Goal: Feedback & Contribution: Contribute content

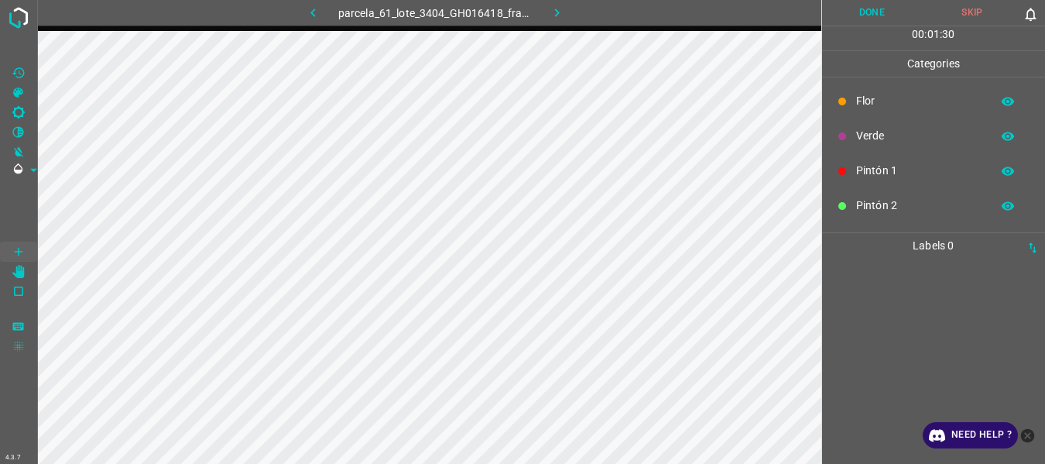
click at [872, 168] on p "Pintón 1" at bounding box center [919, 171] width 127 height 16
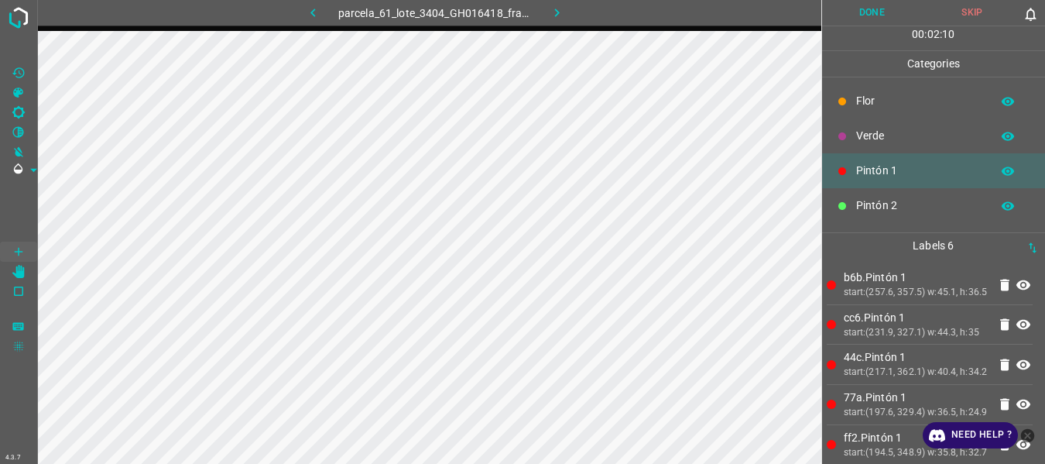
click at [869, 91] on div "Flor" at bounding box center [934, 101] width 224 height 35
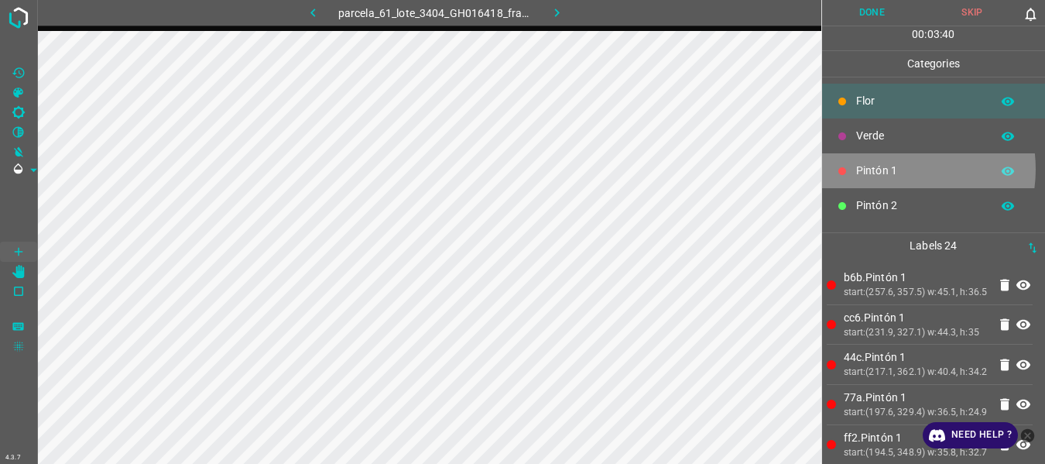
click at [889, 169] on p "Pintón 1" at bounding box center [919, 171] width 127 height 16
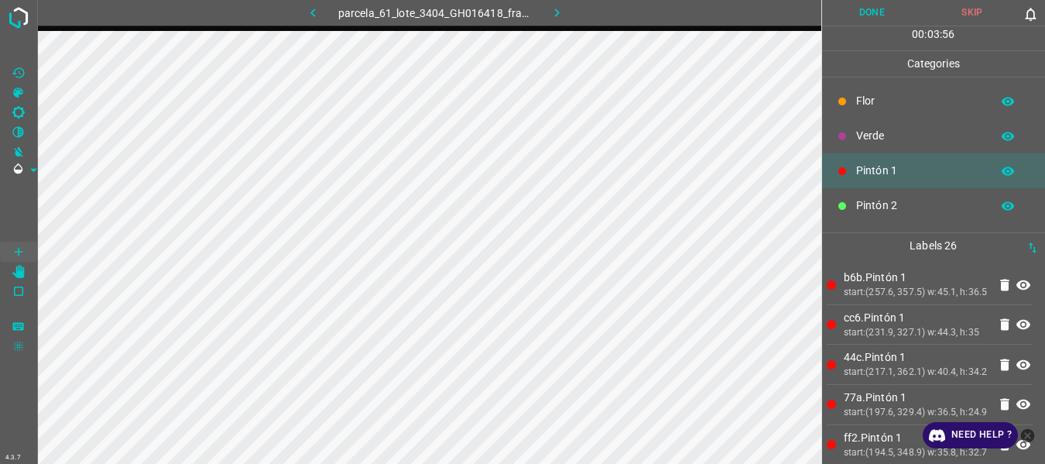
click at [853, 99] on div "Flor" at bounding box center [934, 101] width 224 height 35
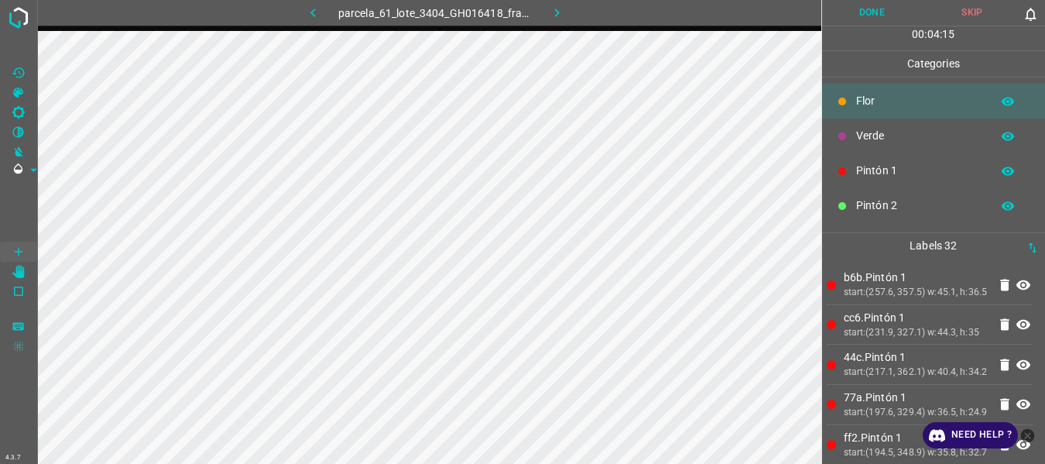
click at [866, 135] on p "Verde" at bounding box center [919, 136] width 127 height 16
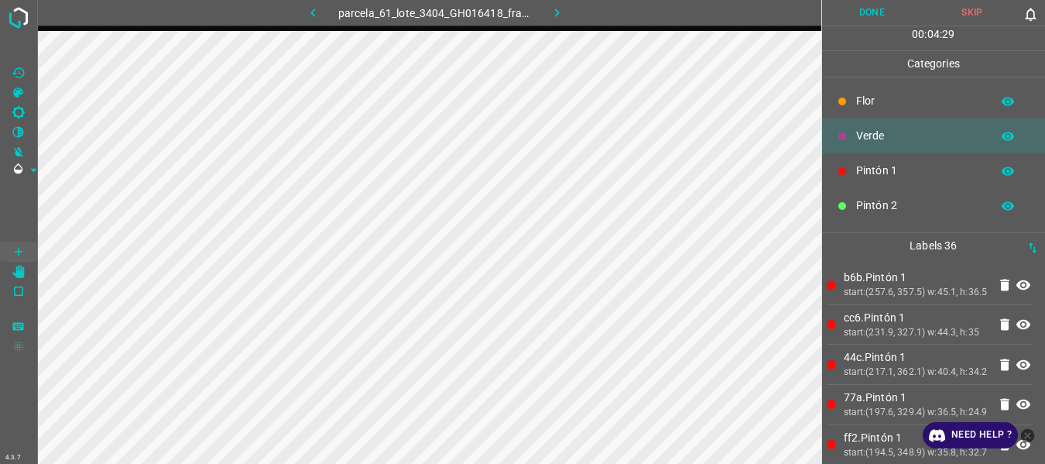
click at [847, 95] on div at bounding box center [841, 101] width 15 height 15
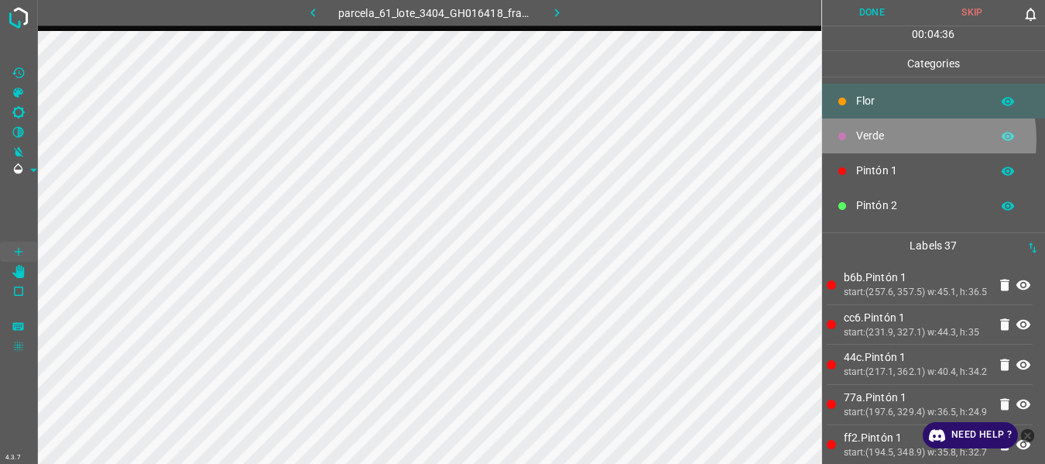
click at [900, 139] on p "Verde" at bounding box center [919, 136] width 127 height 16
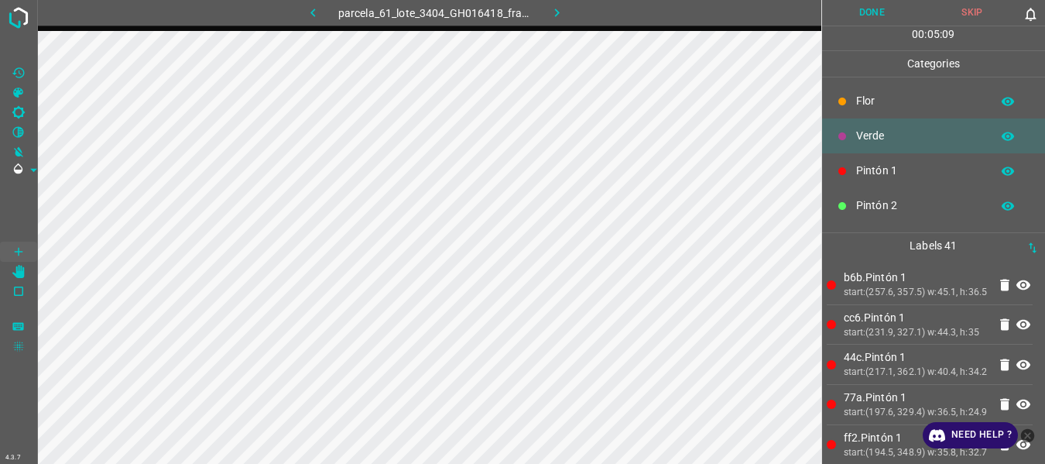
click at [864, 98] on p "Flor" at bounding box center [919, 101] width 127 height 16
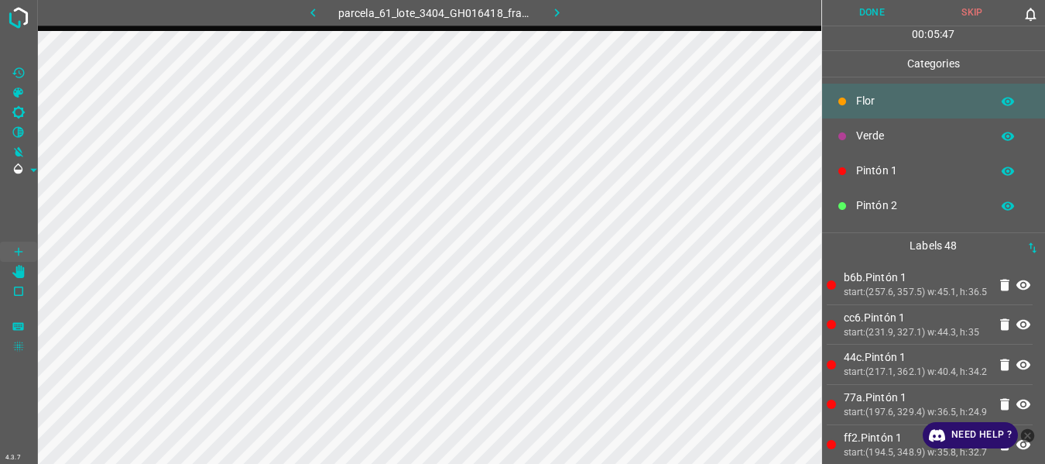
click at [862, 171] on p "Pintón 1" at bounding box center [919, 171] width 127 height 16
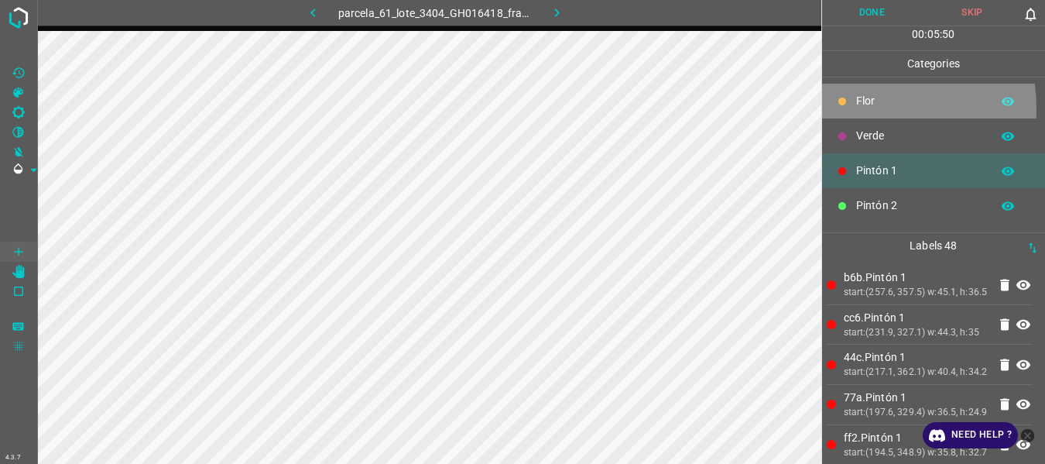
click at [857, 108] on p "Flor" at bounding box center [919, 101] width 127 height 16
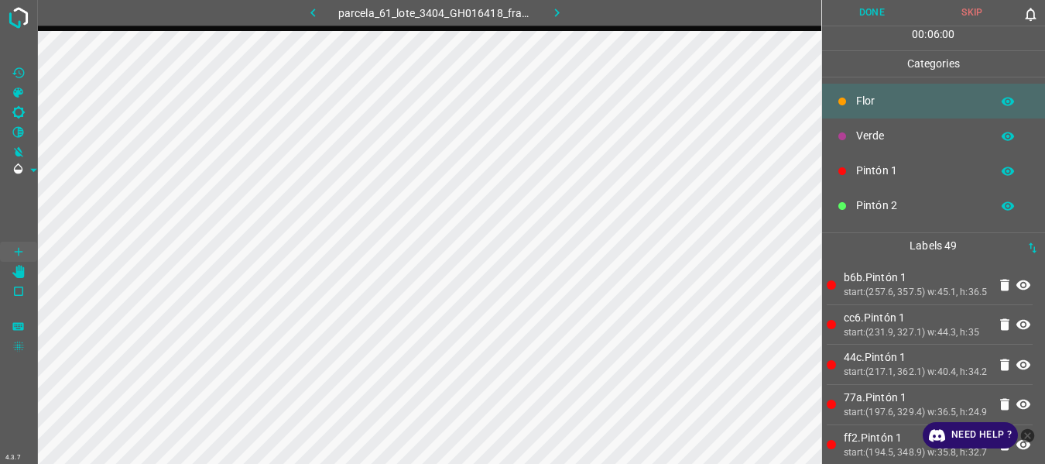
click at [882, 170] on p "Pintón 1" at bounding box center [919, 171] width 127 height 16
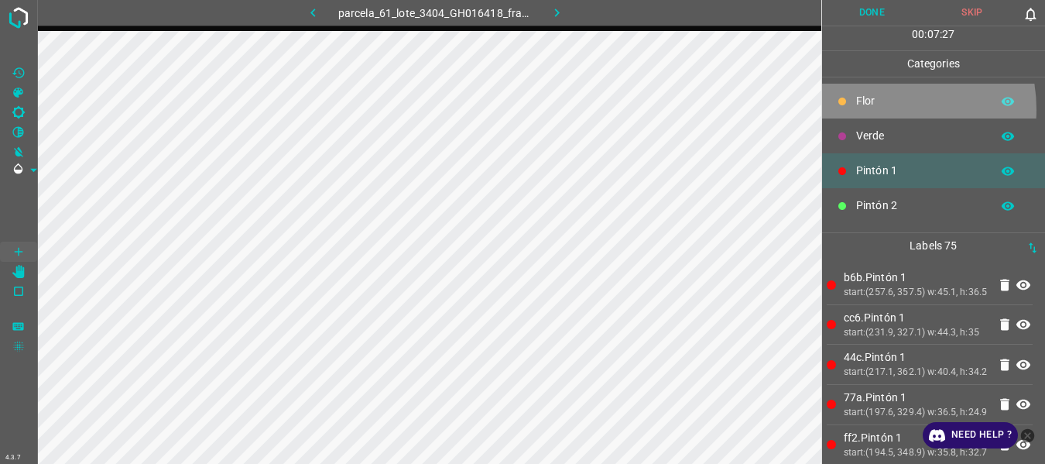
click at [870, 109] on p "Flor" at bounding box center [919, 101] width 127 height 16
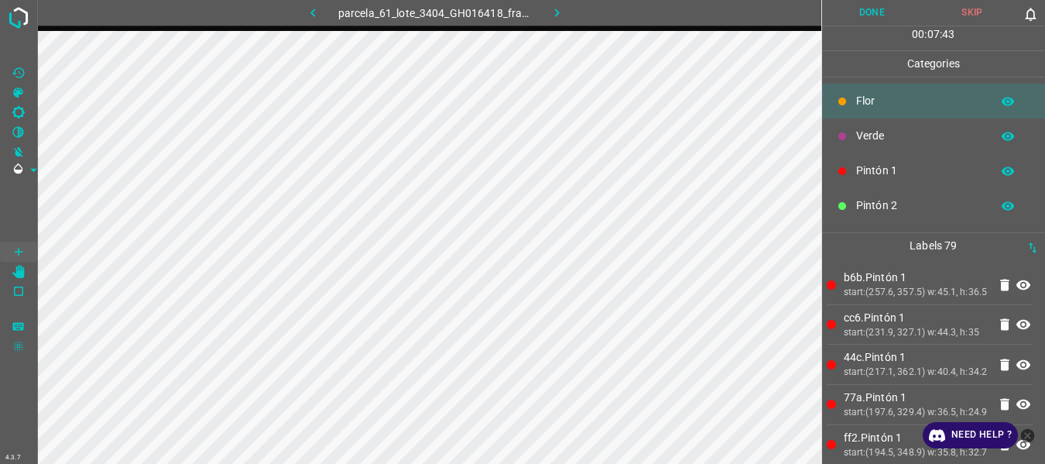
click at [878, 169] on p "Pintón 1" at bounding box center [919, 171] width 127 height 16
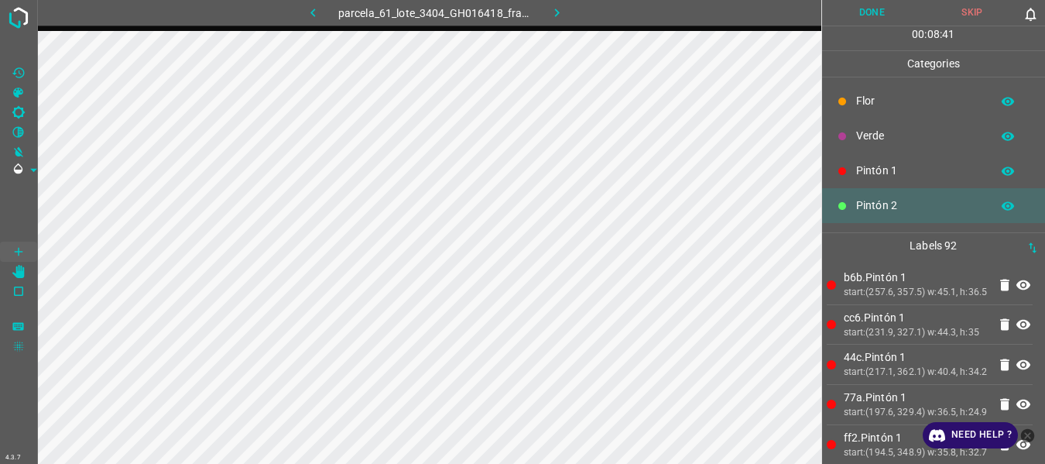
click at [868, 166] on p "Pintón 1" at bounding box center [919, 171] width 127 height 16
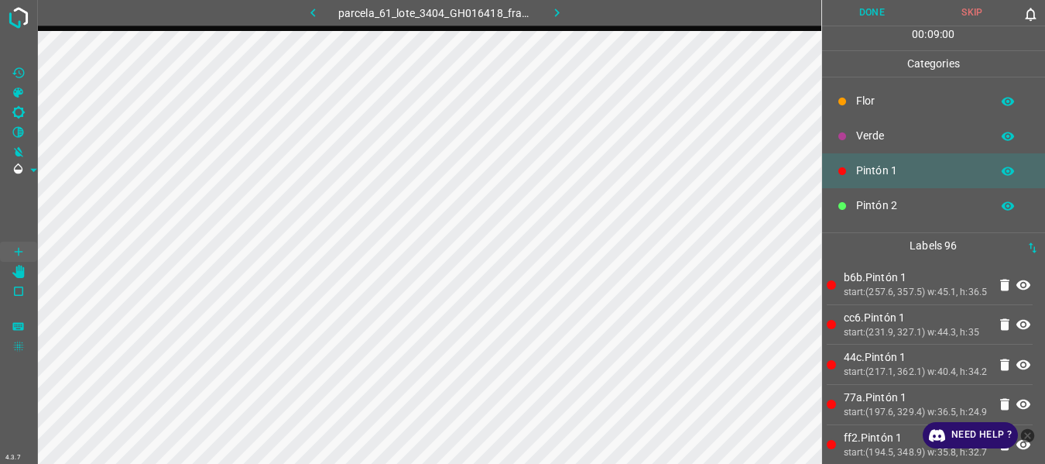
click at [874, 98] on p "Flor" at bounding box center [919, 101] width 127 height 16
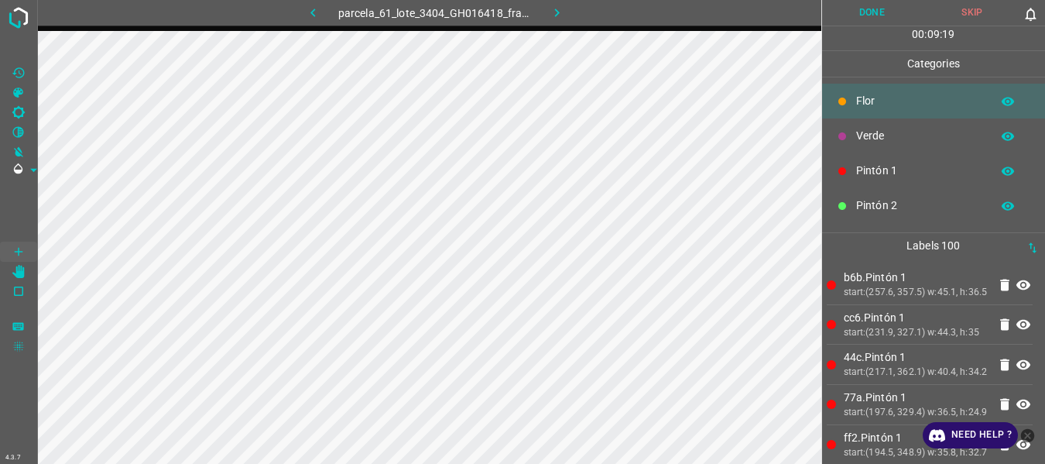
click at [886, 169] on p "Pintón 1" at bounding box center [919, 171] width 127 height 16
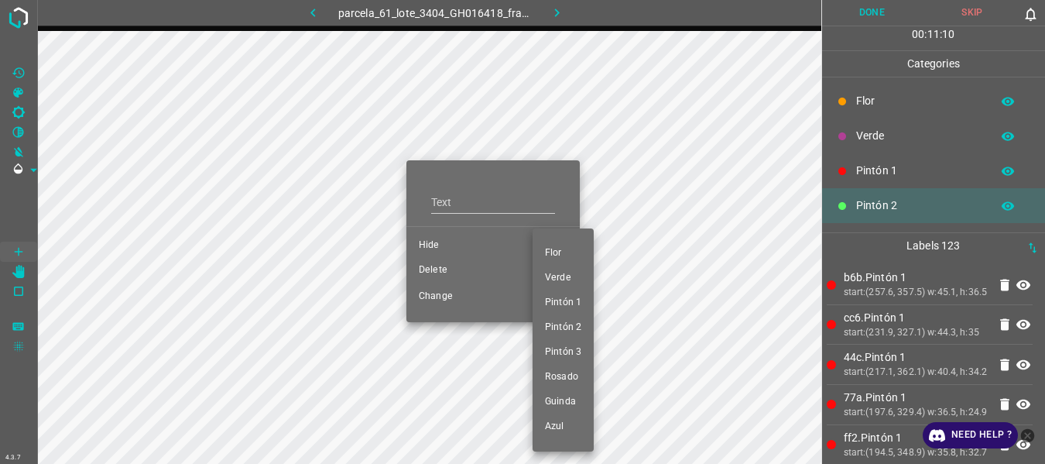
click at [439, 272] on div at bounding box center [522, 232] width 1045 height 464
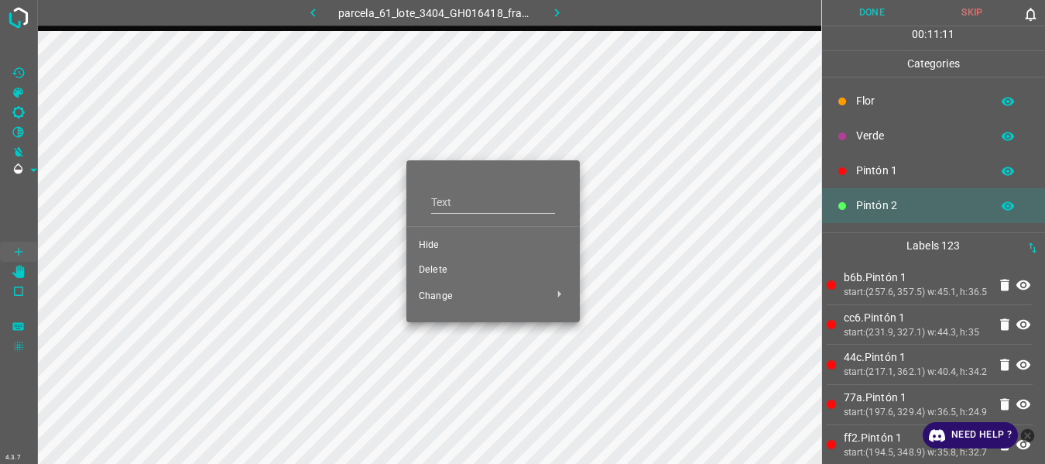
click at [437, 270] on div "Flor Verde Pintón 1 Pintón 2 Pintón 3 Rosado Guinda Azul" at bounding box center [522, 232] width 1045 height 464
click at [437, 270] on span "Delete" at bounding box center [493, 270] width 149 height 14
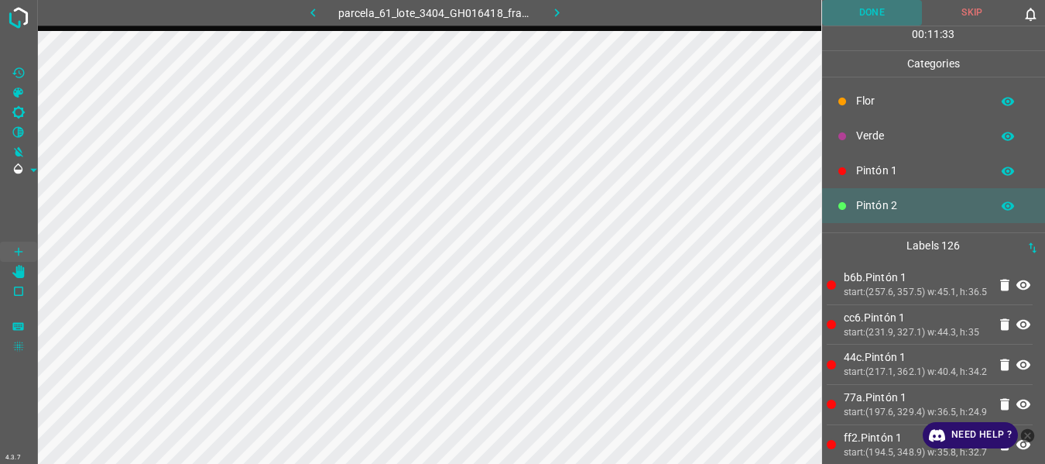
click at [850, 19] on button "Done" at bounding box center [872, 13] width 101 height 26
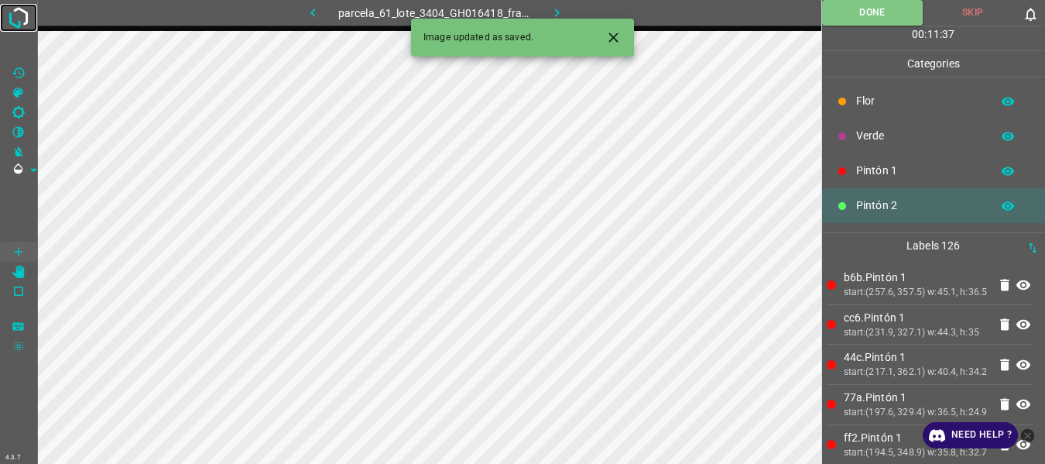
click at [31, 22] on img at bounding box center [19, 18] width 28 height 28
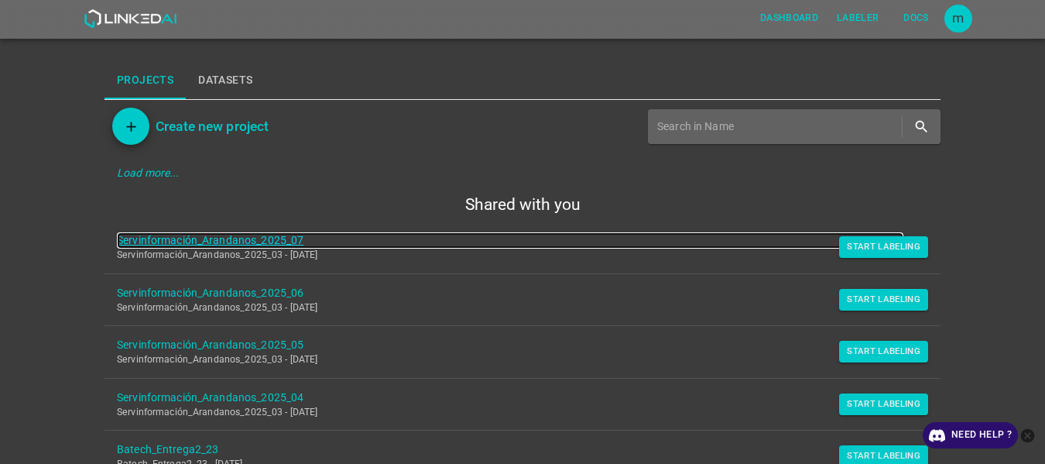
click at [230, 243] on link "Servinformación_Arandanos_2025_07" at bounding box center [510, 240] width 786 height 16
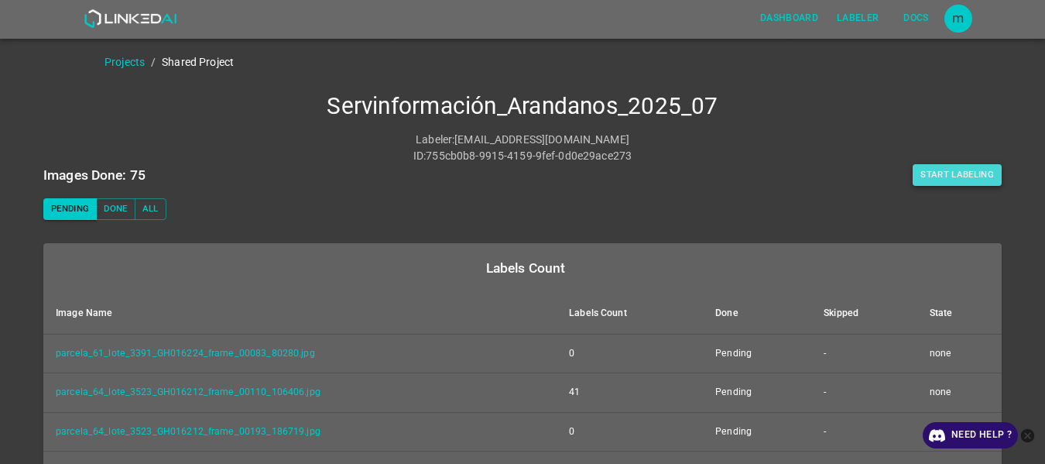
click at [972, 171] on button "Start Labeling" at bounding box center [956, 175] width 89 height 22
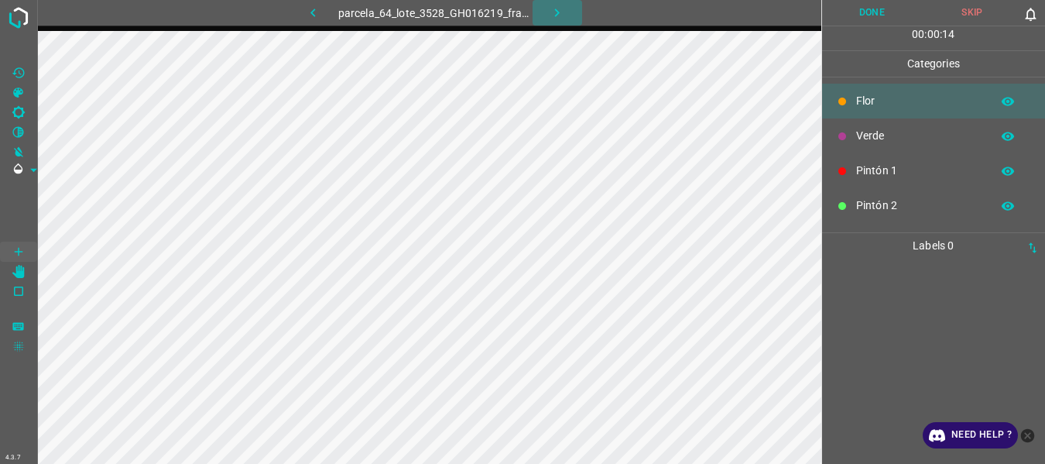
click at [556, 15] on icon "button" at bounding box center [557, 13] width 5 height 9
click at [26, 19] on img at bounding box center [19, 18] width 28 height 28
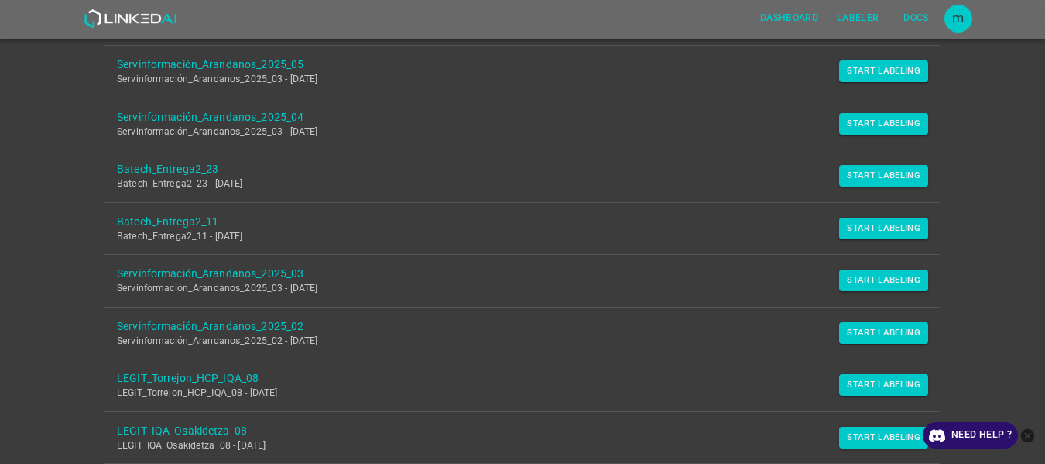
scroll to position [287, 0]
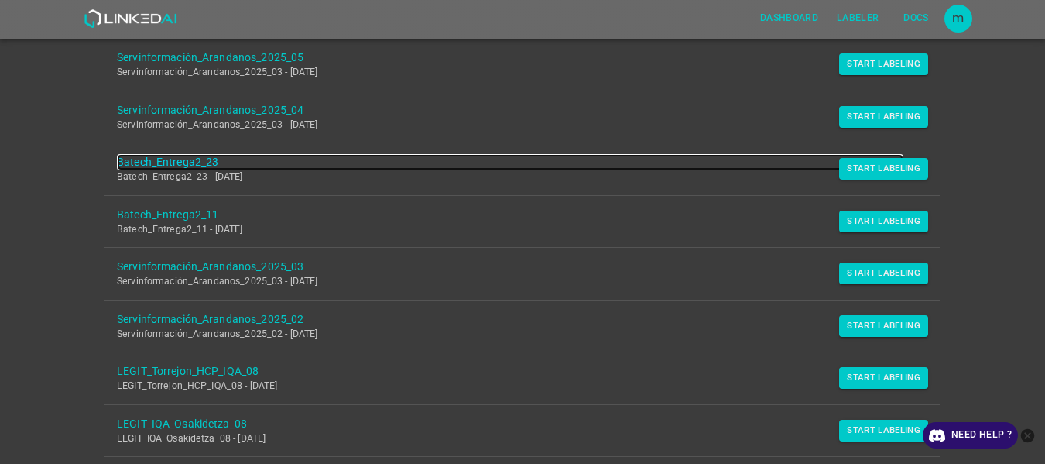
click at [146, 166] on link "Batech_Entrega2_23" at bounding box center [510, 162] width 786 height 16
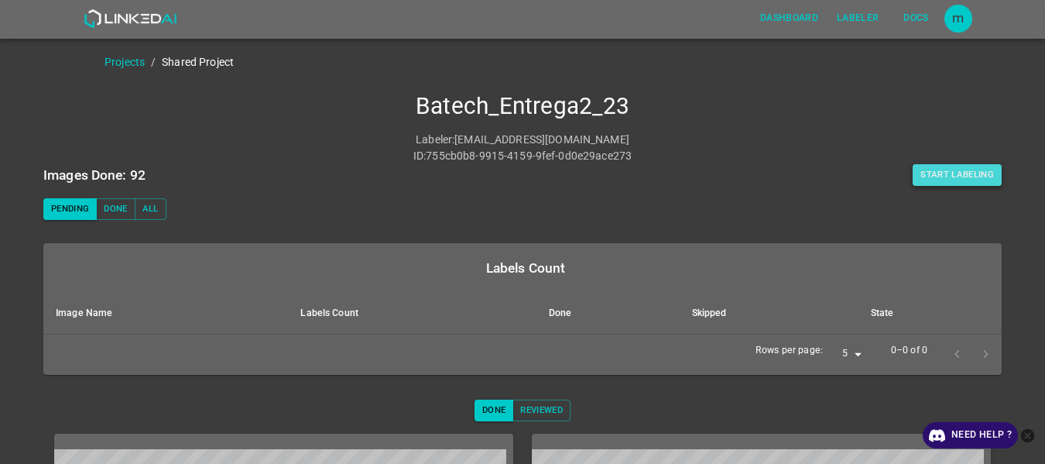
click at [964, 174] on button "Start Labeling" at bounding box center [956, 175] width 89 height 22
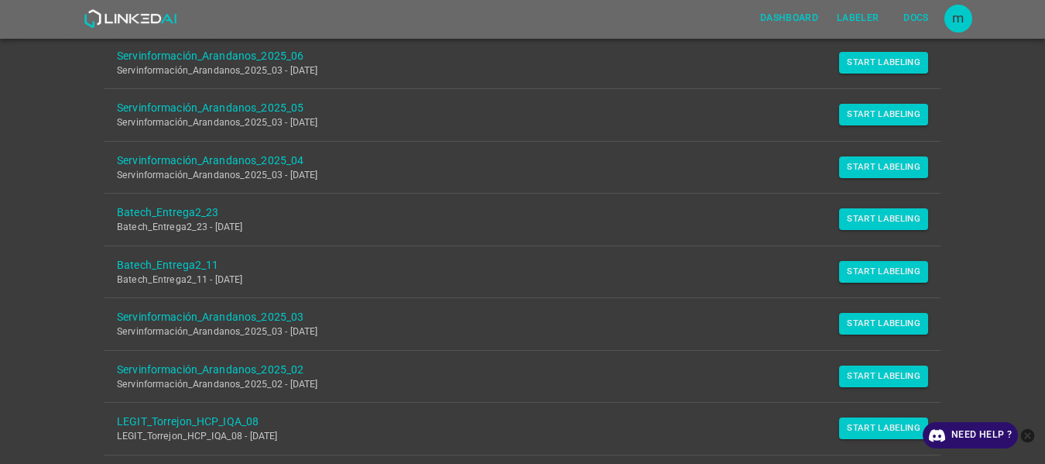
scroll to position [241, 0]
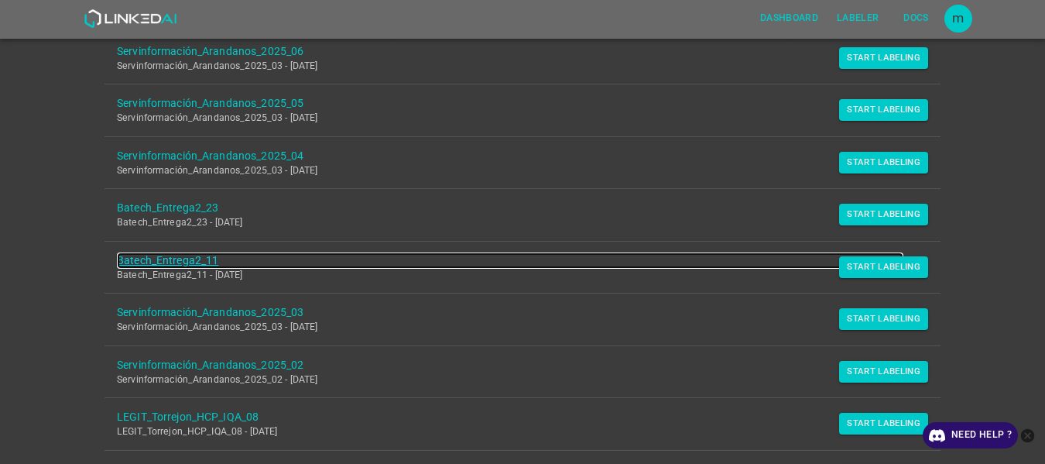
click at [187, 258] on link "Batech_Entrega2_11" at bounding box center [510, 260] width 786 height 16
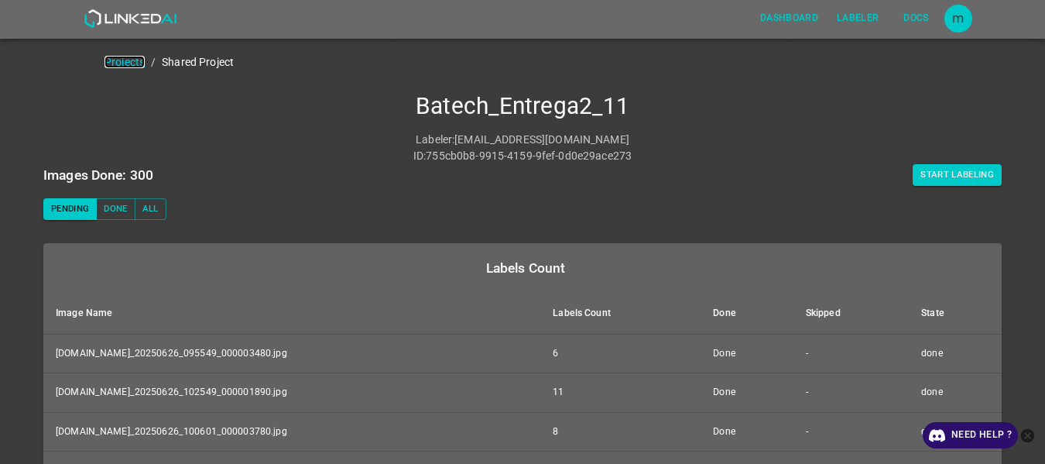
click at [139, 63] on link "Projects" at bounding box center [124, 62] width 40 height 12
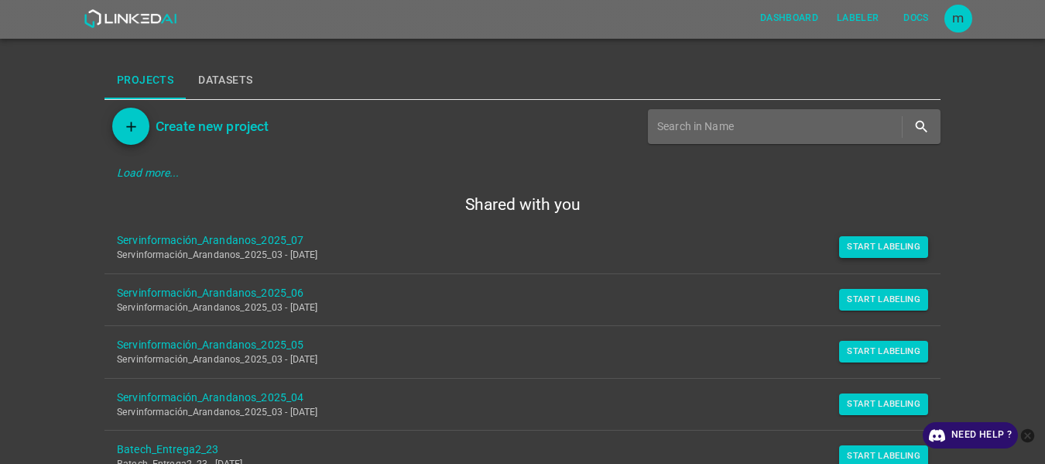
click at [868, 243] on button "Start Labeling" at bounding box center [883, 247] width 89 height 22
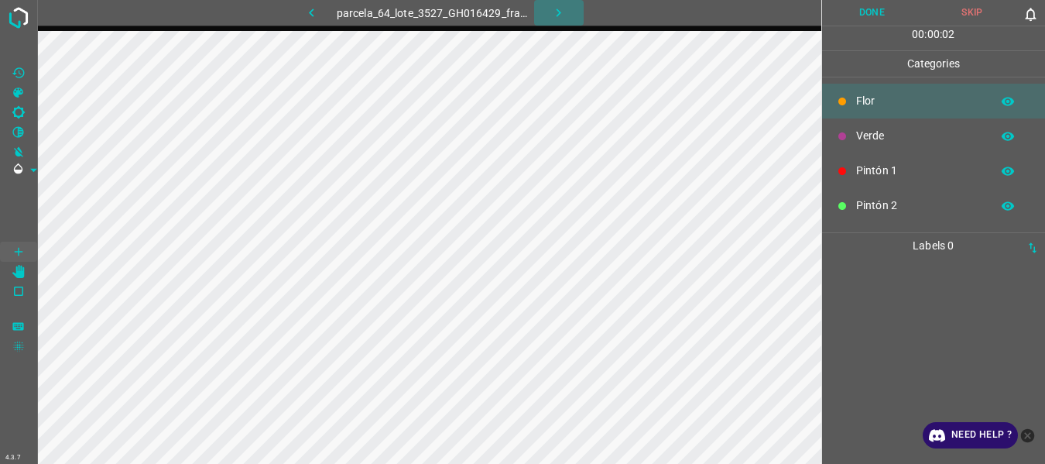
click at [547, 11] on button "button" at bounding box center [559, 13] width 50 height 26
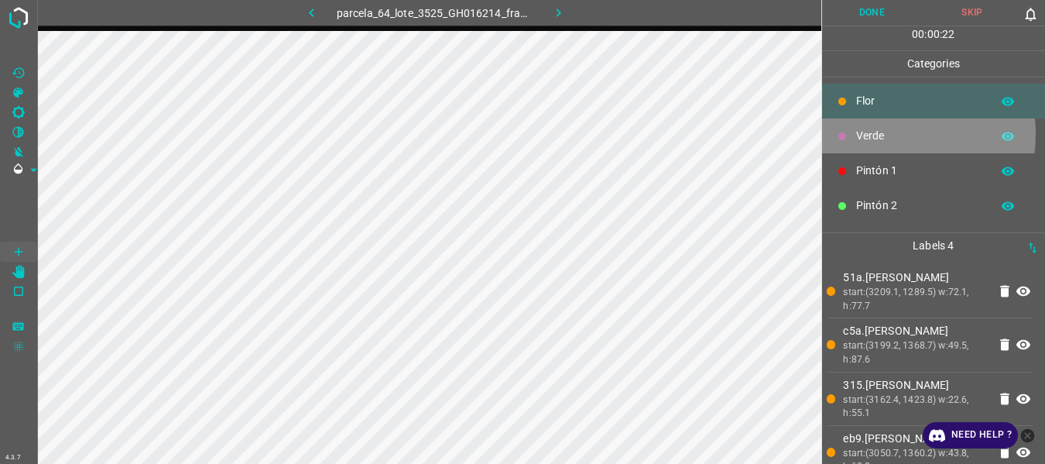
click at [862, 133] on p "Verde" at bounding box center [919, 136] width 127 height 16
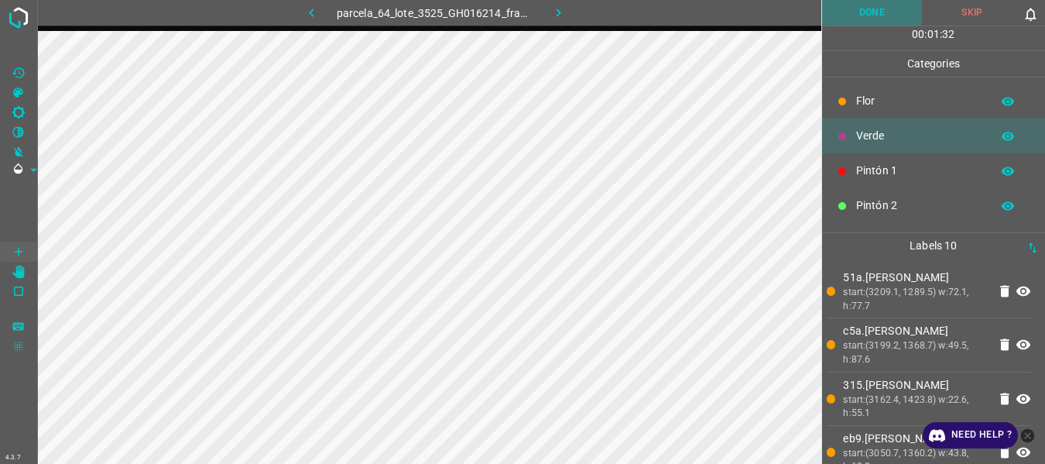
click at [868, 10] on button "Done" at bounding box center [872, 13] width 101 height 26
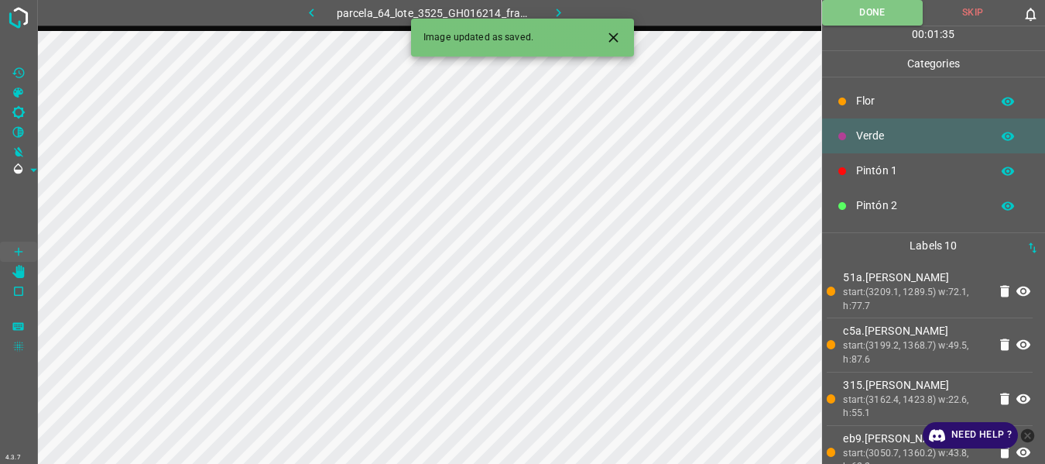
click at [555, 11] on icon "button" at bounding box center [558, 13] width 16 height 16
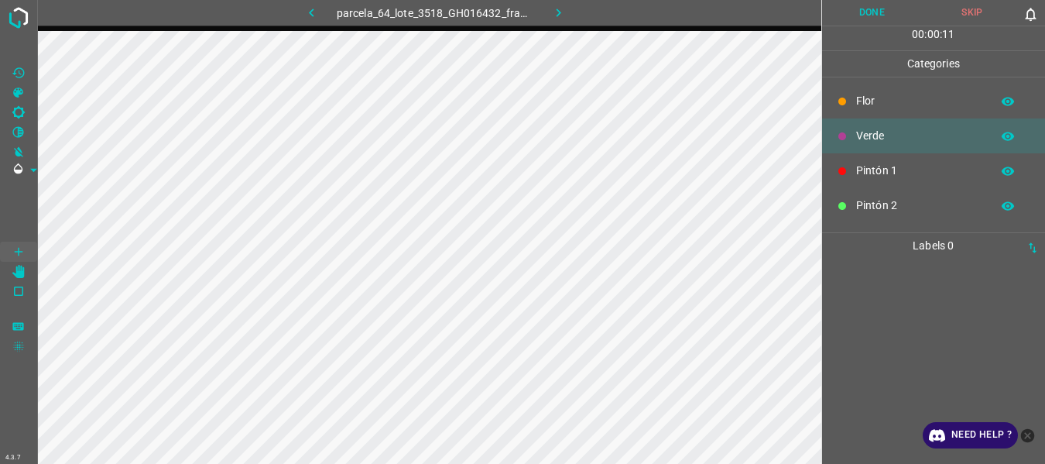
click at [561, 4] on button "button" at bounding box center [559, 13] width 50 height 26
click at [570, 16] on button "button" at bounding box center [559, 13] width 50 height 26
click at [557, 13] on icon "button" at bounding box center [558, 13] width 16 height 16
click at [560, 15] on icon "button" at bounding box center [558, 13] width 16 height 16
click at [562, 12] on icon "button" at bounding box center [557, 13] width 16 height 16
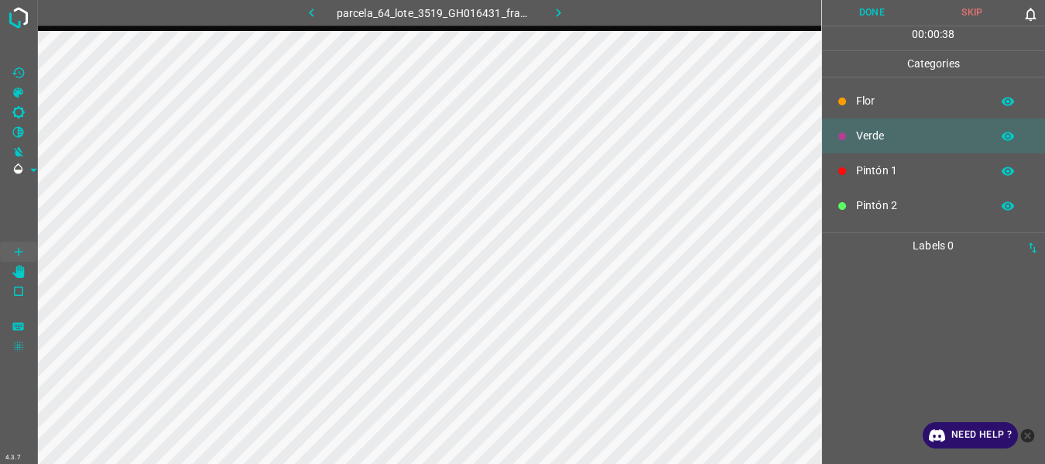
click at [555, 13] on icon "button" at bounding box center [558, 13] width 16 height 16
click at [567, 15] on icon "button" at bounding box center [558, 13] width 16 height 16
click at [563, 11] on icon "button" at bounding box center [558, 13] width 16 height 16
click at [556, 12] on icon "button" at bounding box center [558, 13] width 16 height 16
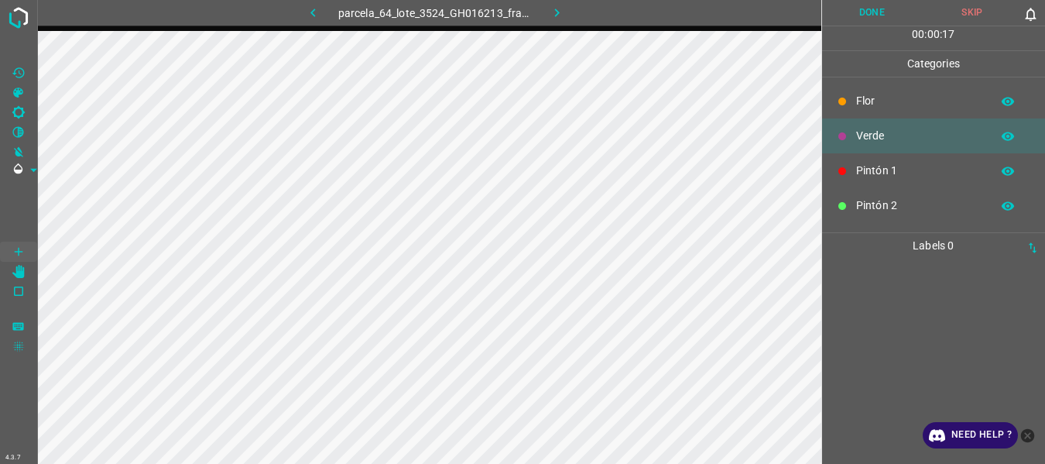
click at [556, 12] on icon "button" at bounding box center [557, 13] width 16 height 16
click at [558, 9] on icon "button" at bounding box center [557, 13] width 16 height 16
click at [567, 10] on button "button" at bounding box center [557, 13] width 50 height 26
click at [553, 4] on button "button" at bounding box center [559, 13] width 50 height 26
click at [563, 12] on icon "button" at bounding box center [558, 13] width 16 height 16
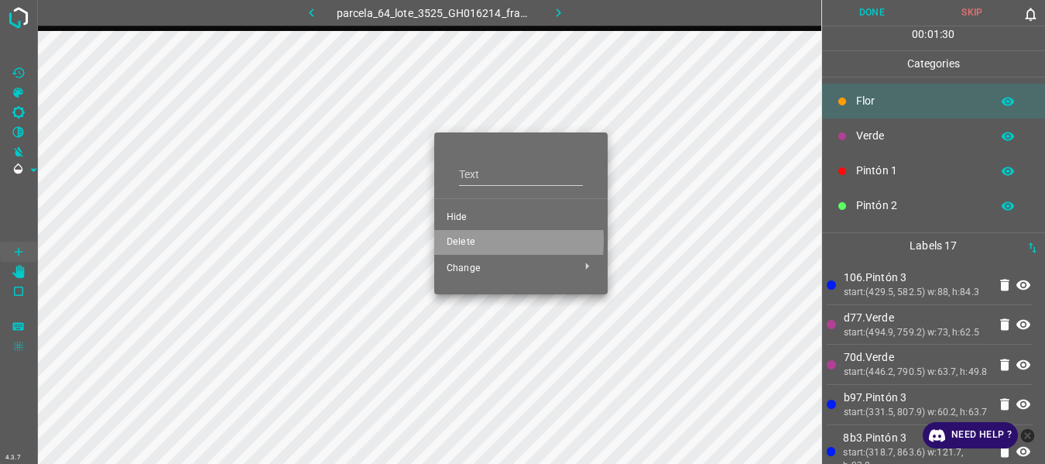
click at [469, 241] on span "Delete" at bounding box center [521, 242] width 149 height 14
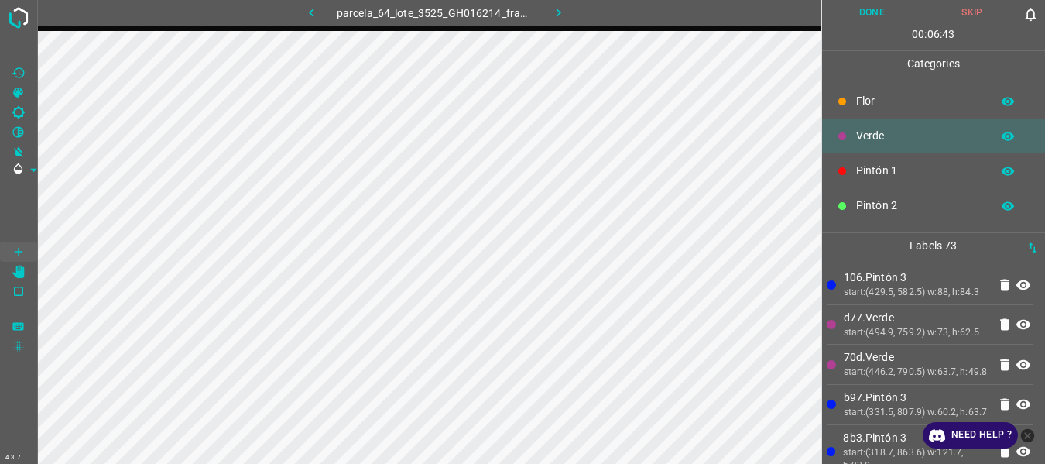
click at [857, 199] on p "Pintón 2" at bounding box center [919, 205] width 127 height 16
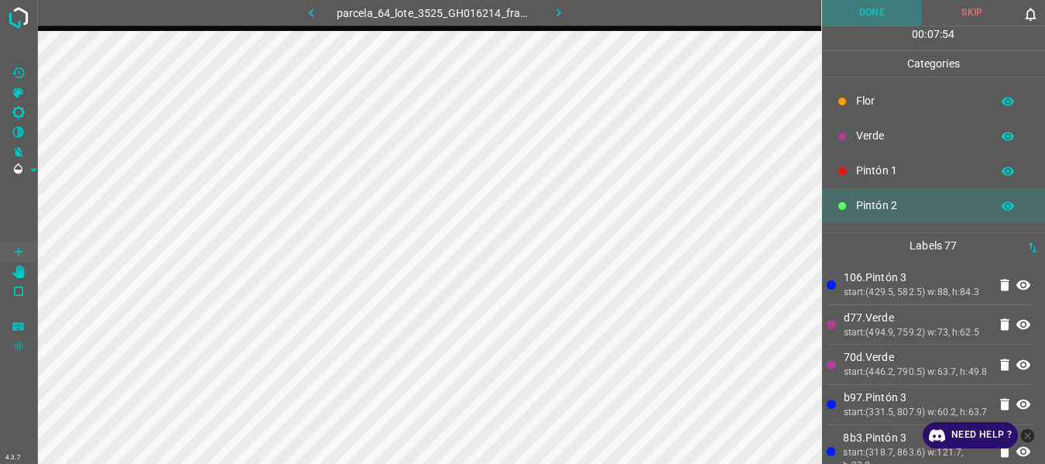
click at [875, 9] on button "Done" at bounding box center [872, 13] width 101 height 26
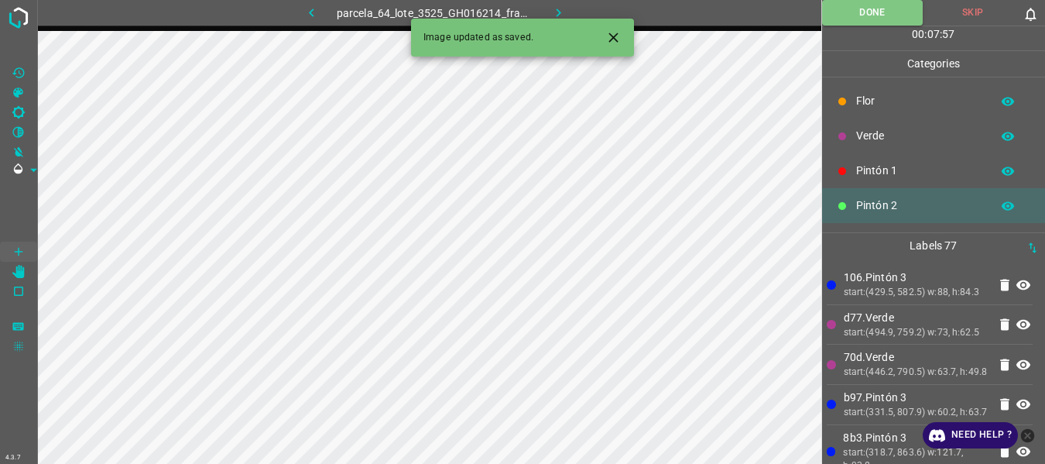
click at [559, 9] on icon "button" at bounding box center [558, 13] width 16 height 16
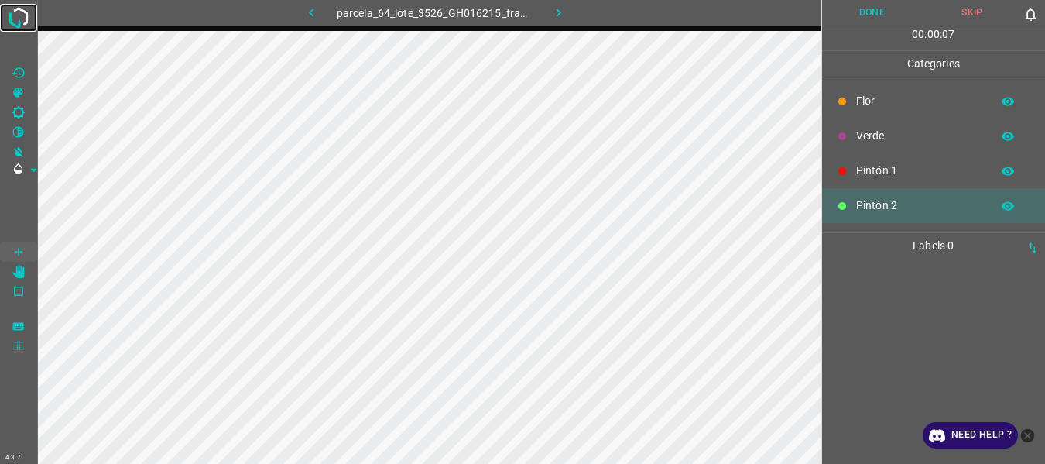
click at [12, 10] on img at bounding box center [19, 18] width 28 height 28
